Goal: Check status: Check status

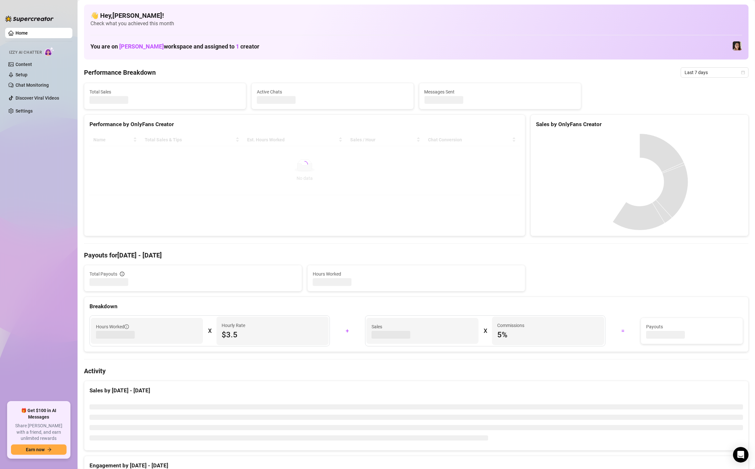
click at [708, 74] on span "Last 7 days" at bounding box center [715, 73] width 60 height 10
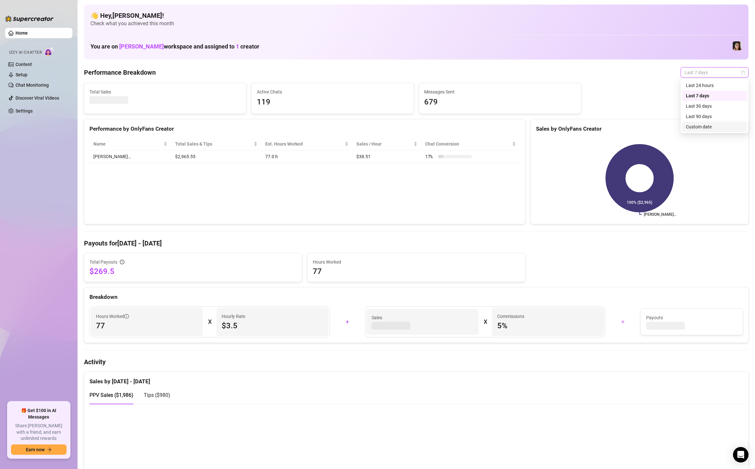
click at [704, 122] on div "Custom date" at bounding box center [714, 127] width 65 height 10
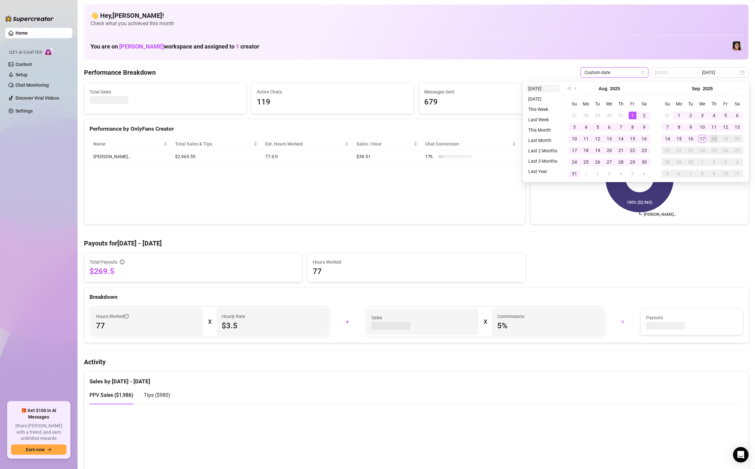
type input "[DATE]"
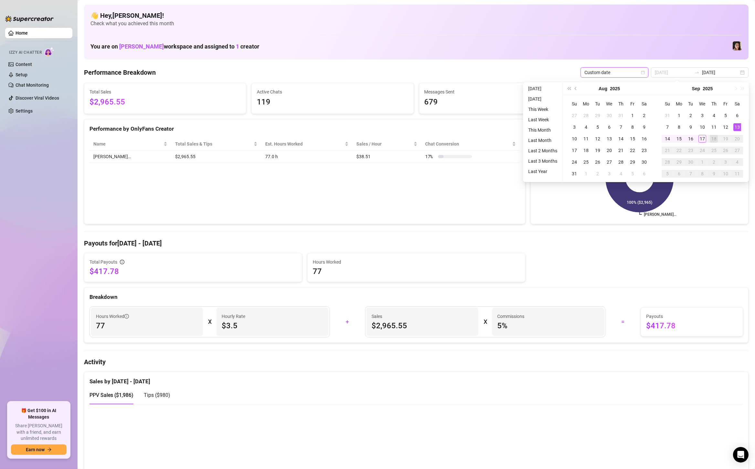
click at [739, 128] on div "13" at bounding box center [738, 127] width 8 height 8
type input "[DATE]"
click at [704, 138] on div "17" at bounding box center [703, 139] width 8 height 8
type input "[DATE]"
